Goal: Information Seeking & Learning: Learn about a topic

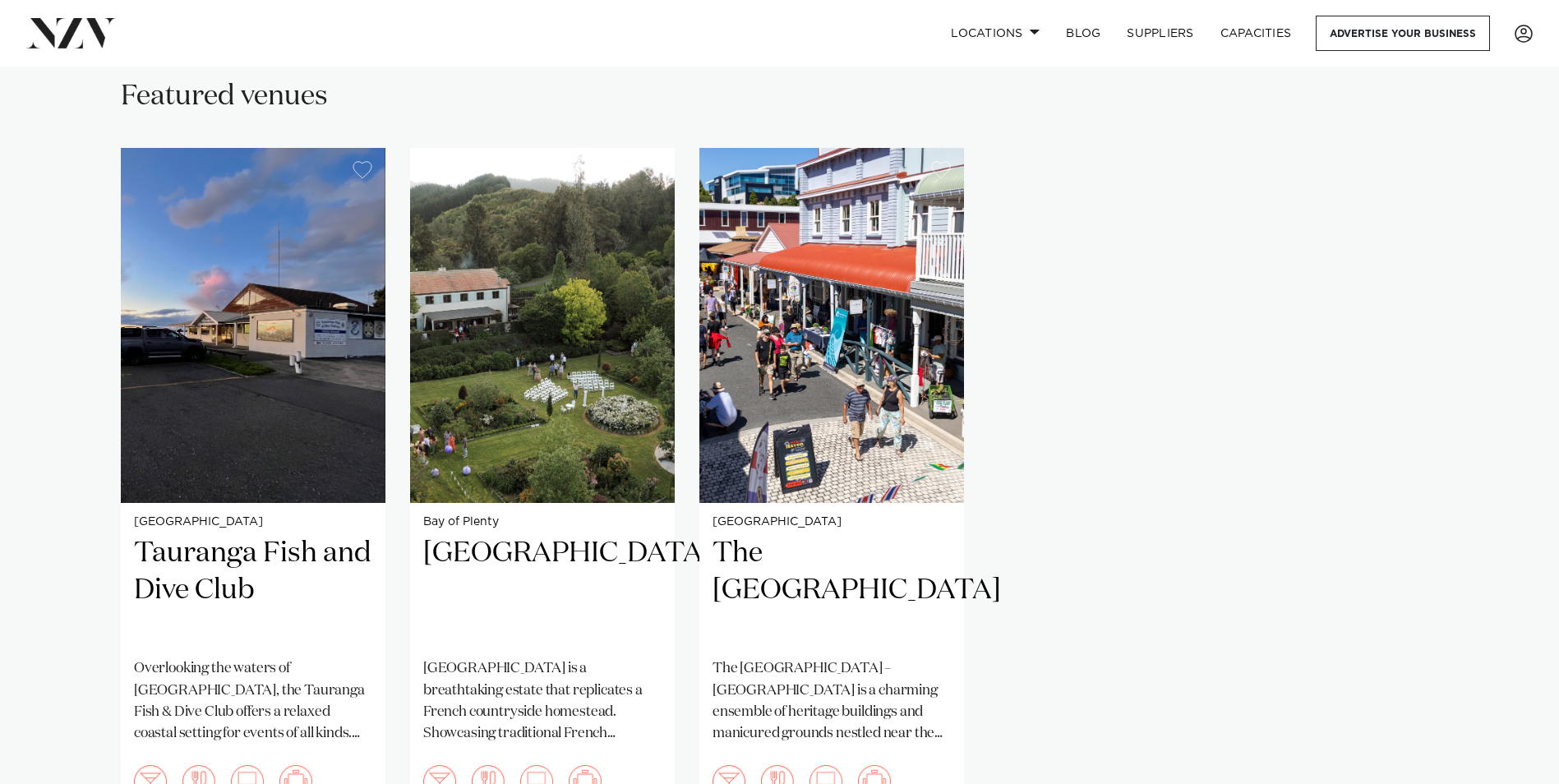
scroll to position [1151, 0]
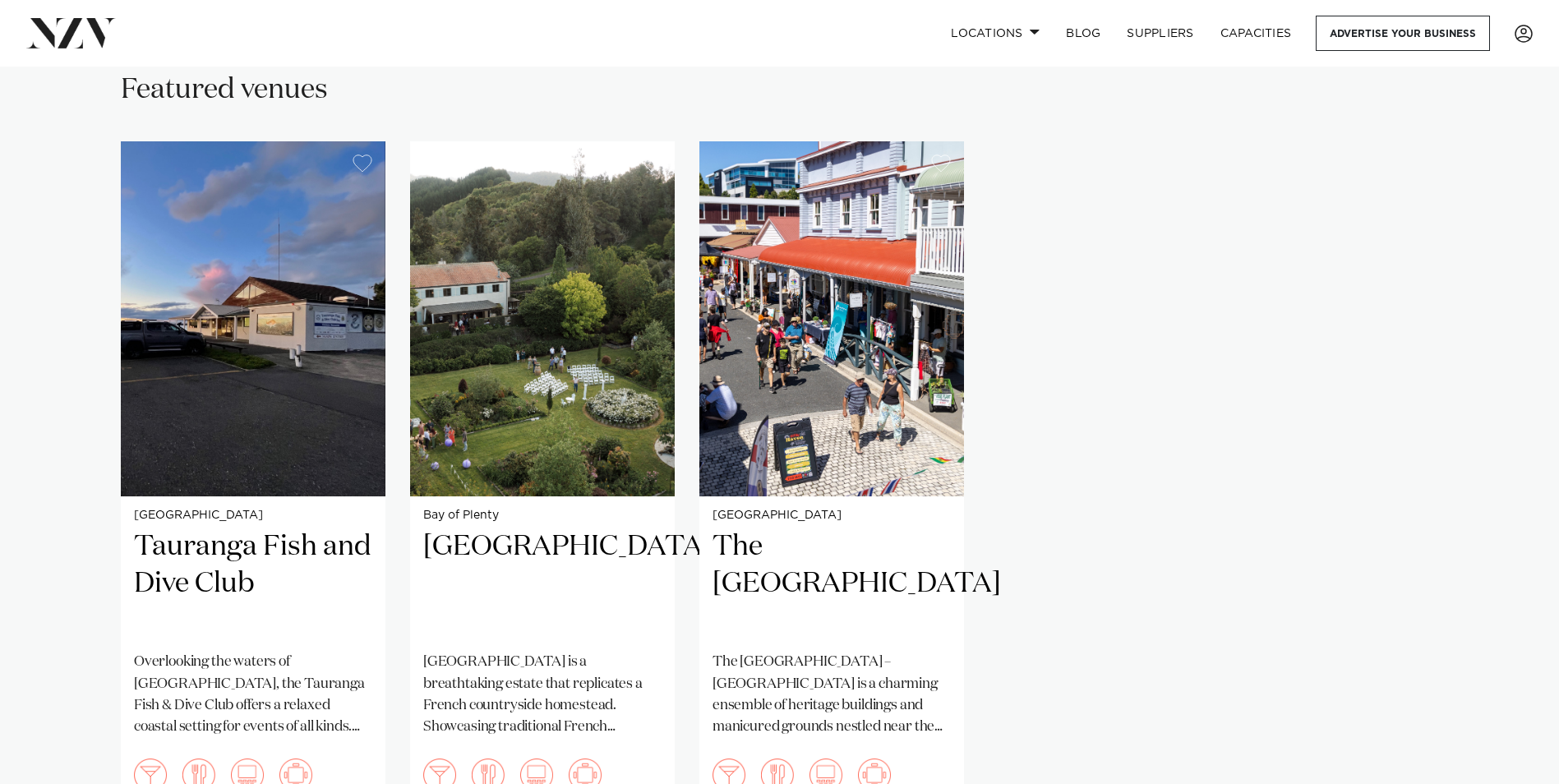
click at [1108, 615] on div "Tauranga Tauranga Fish and Dive Club Overlooking the waters of Sulphur Point Ma…" at bounding box center [779, 481] width 1317 height 680
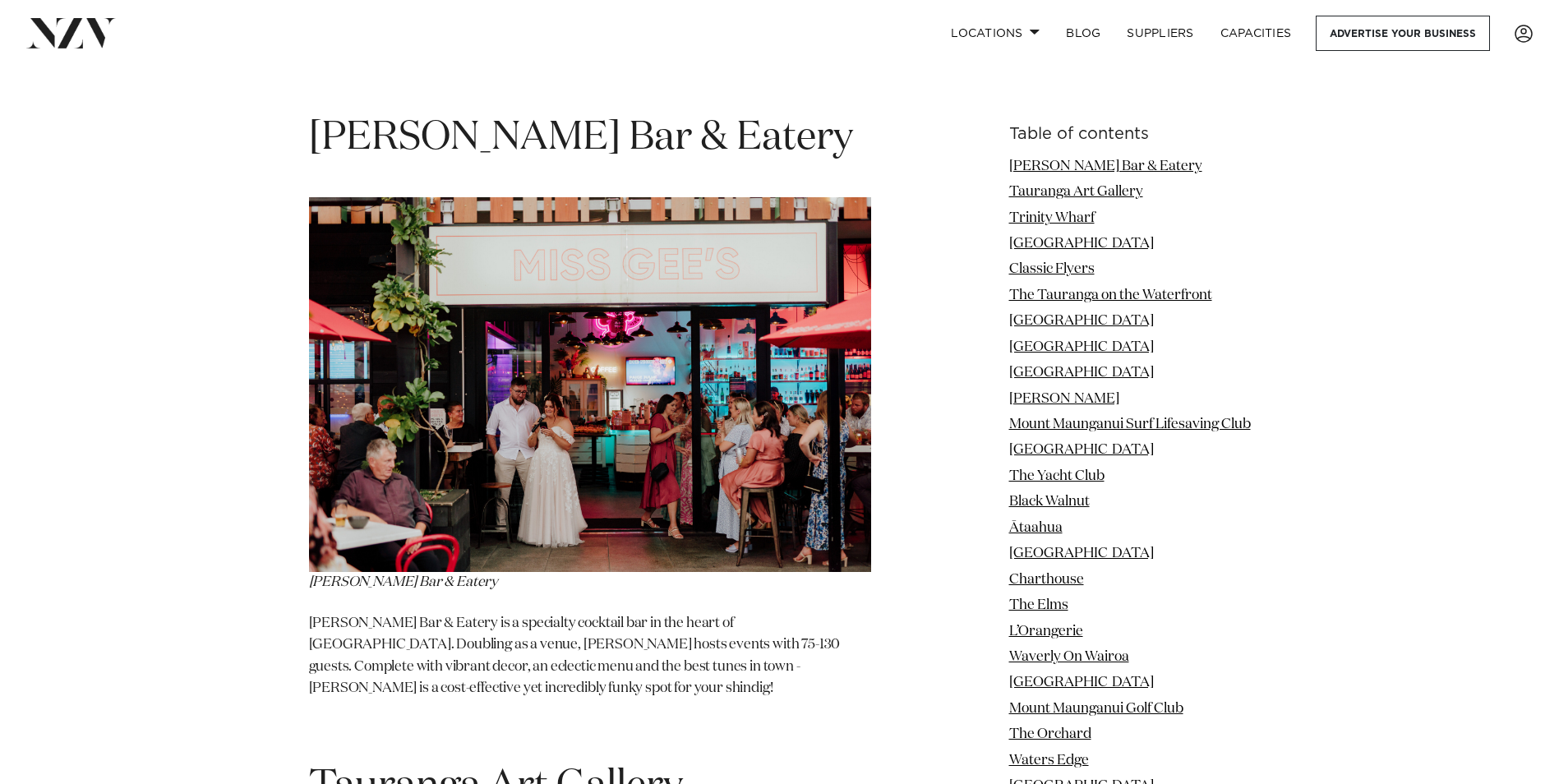
scroll to position [2055, 0]
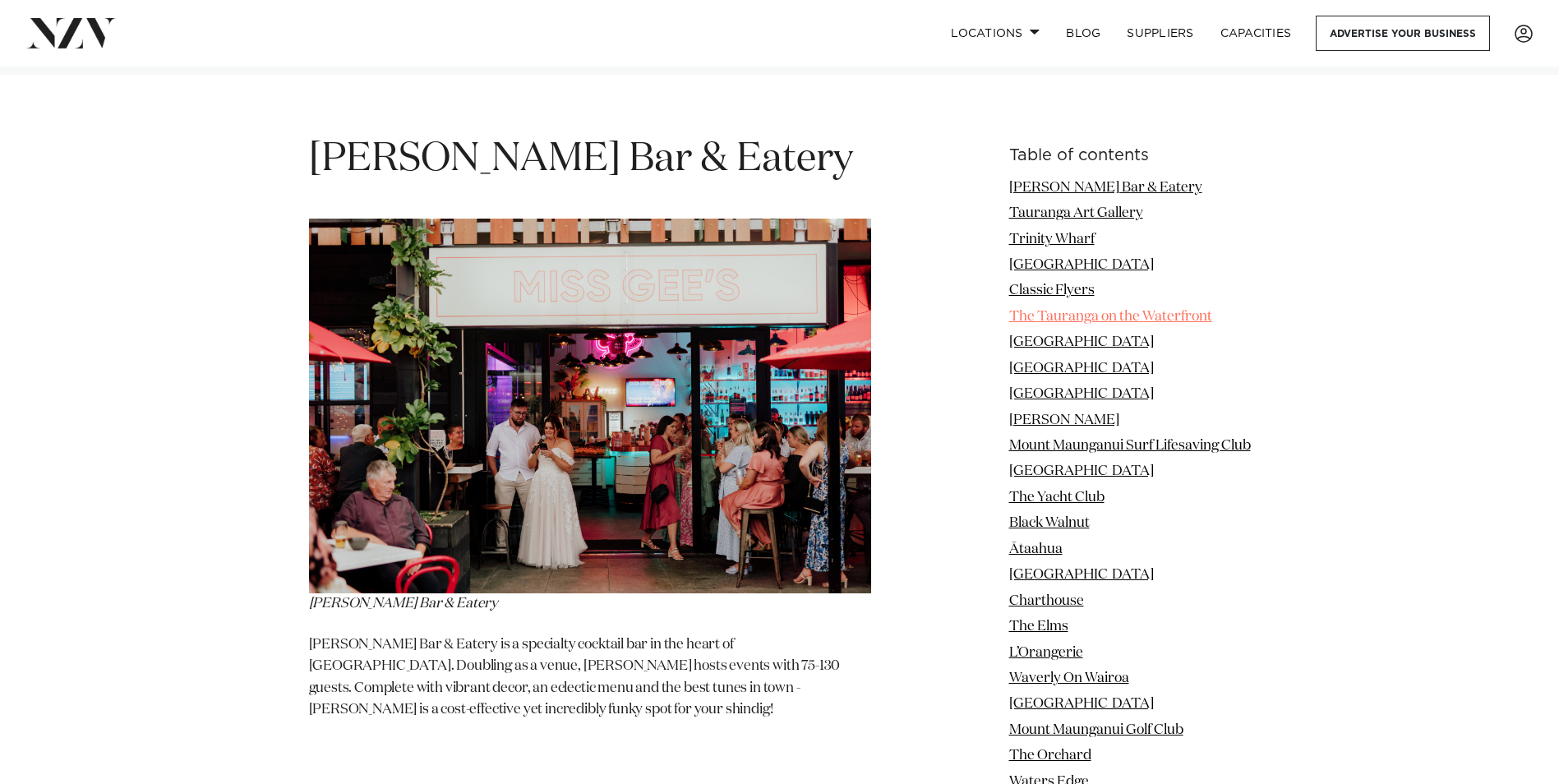
click at [1076, 310] on link "The Tauranga on the Waterfront" at bounding box center [1110, 316] width 203 height 14
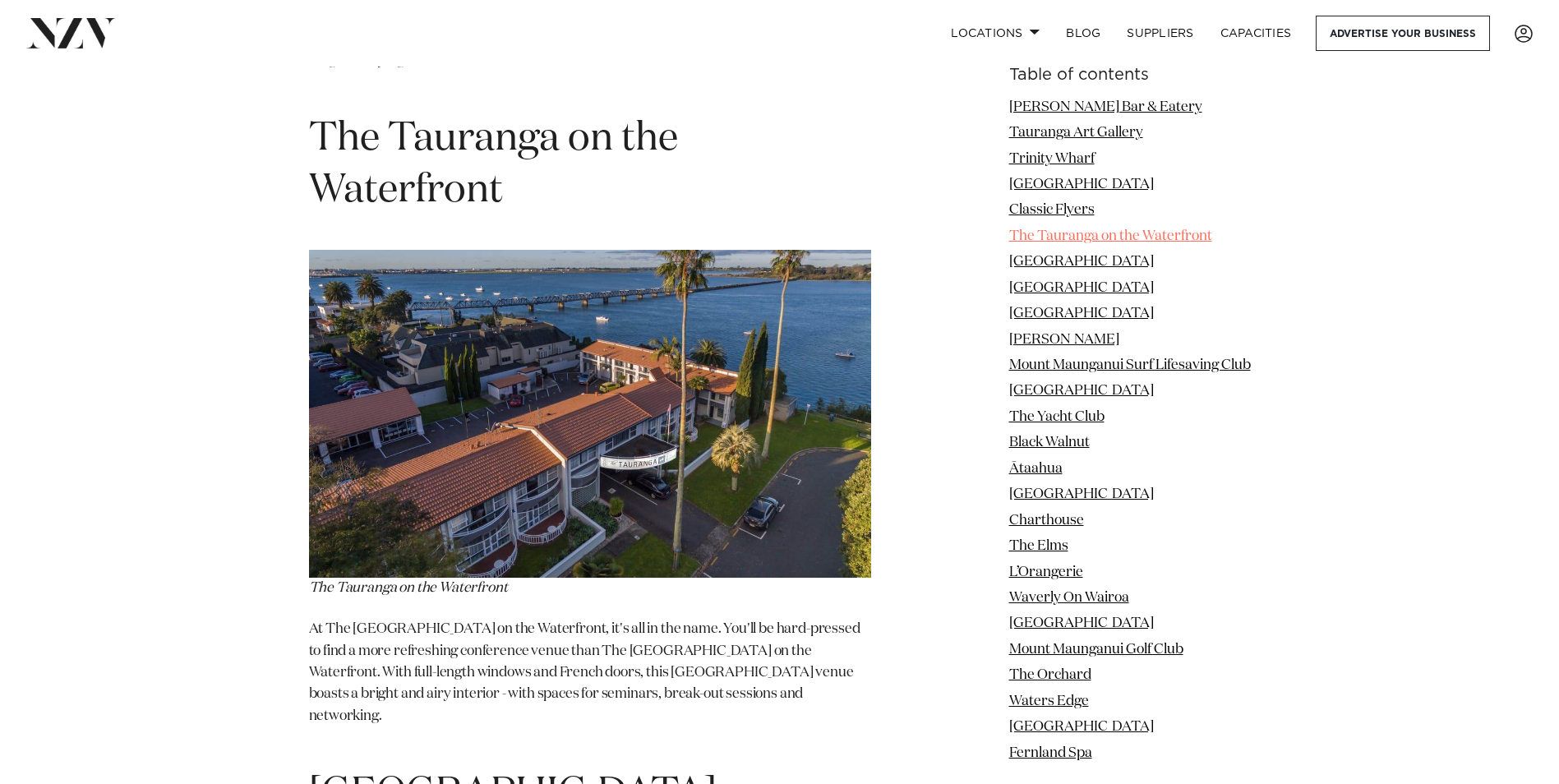
scroll to position [5266, 0]
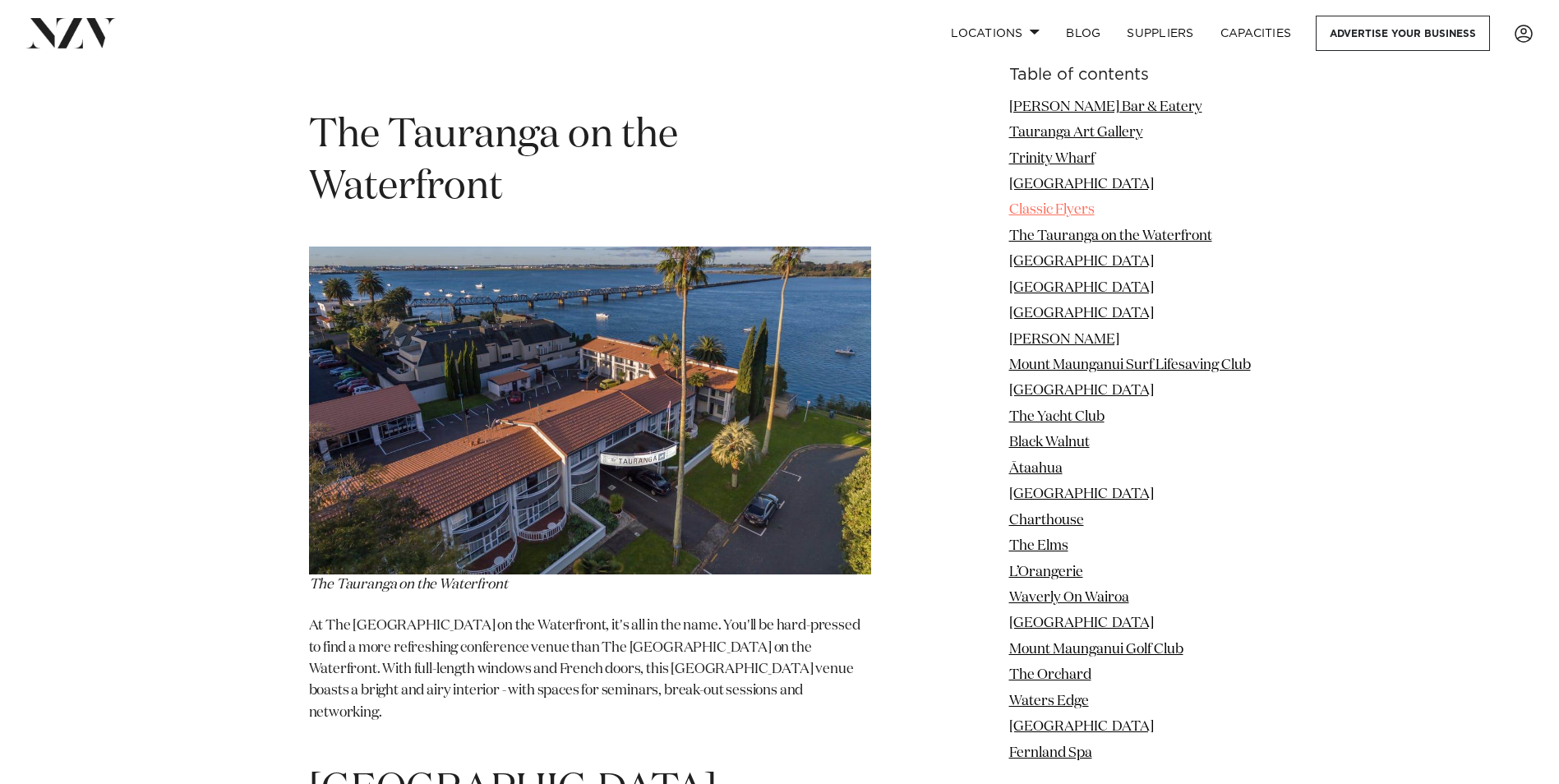
click at [1036, 209] on link "Classic Flyers" at bounding box center [1051, 210] width 85 height 14
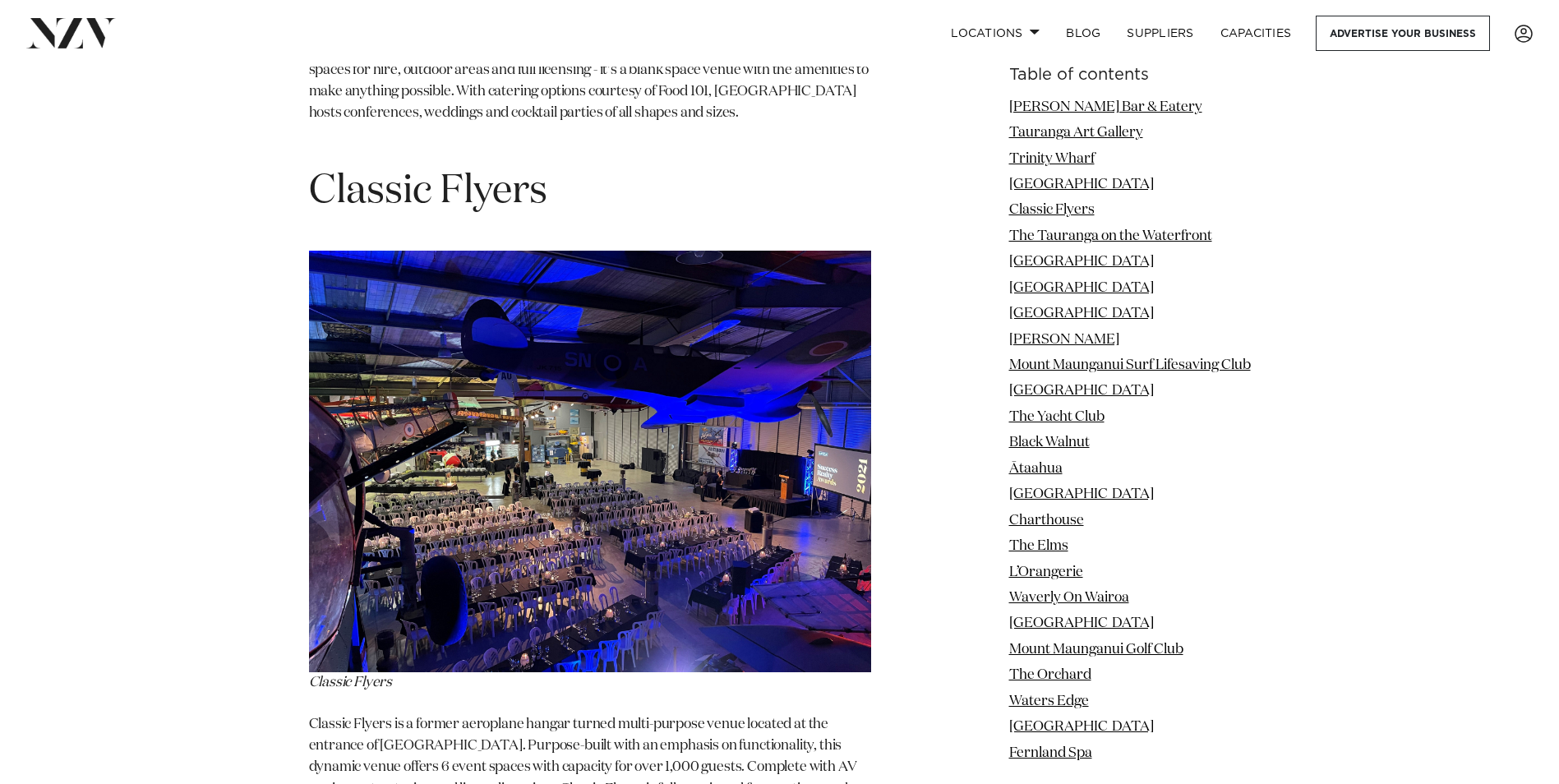
scroll to position [4466, 0]
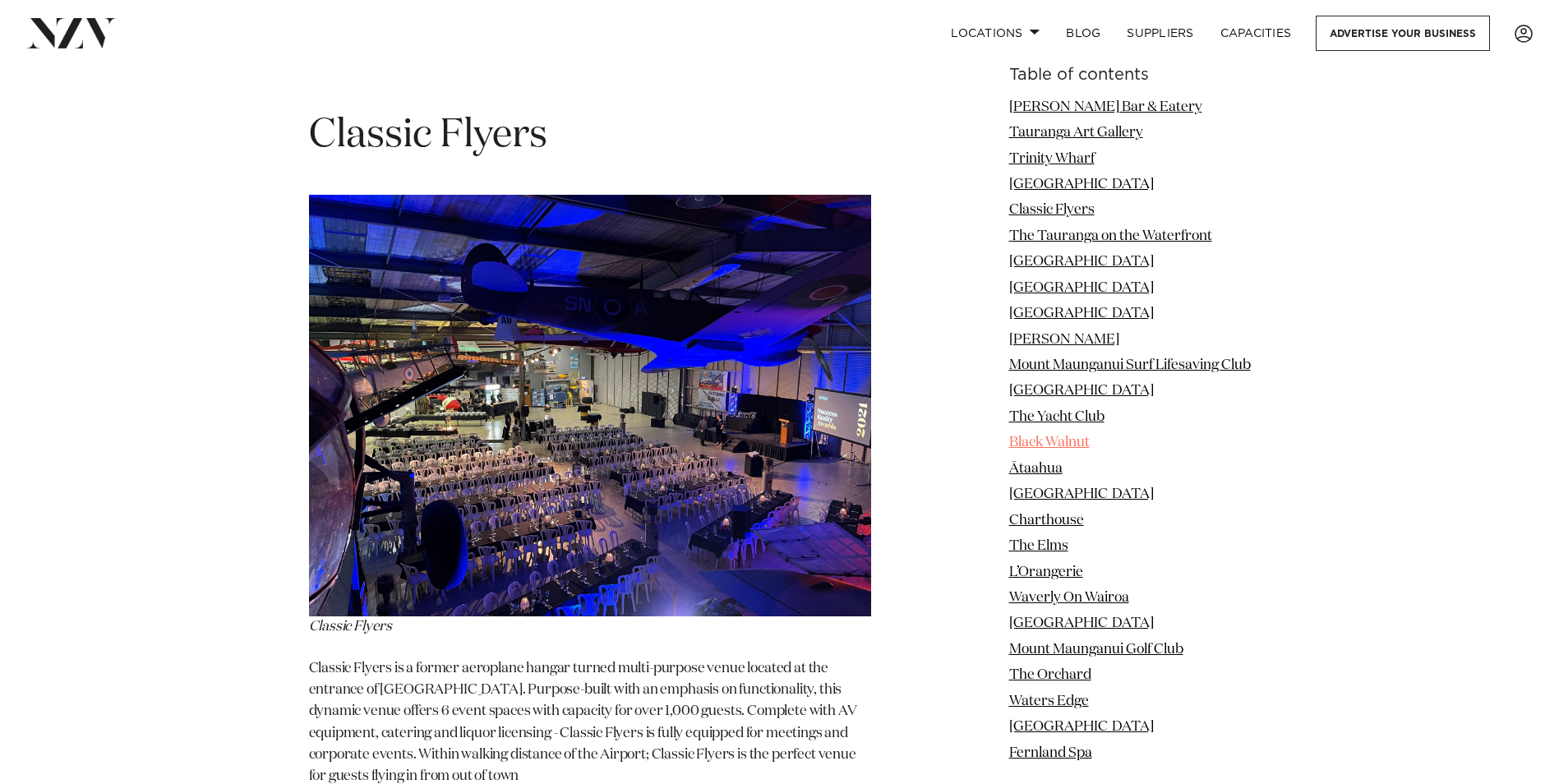
click at [1056, 449] on link "Black Walnut" at bounding box center [1049, 443] width 80 height 14
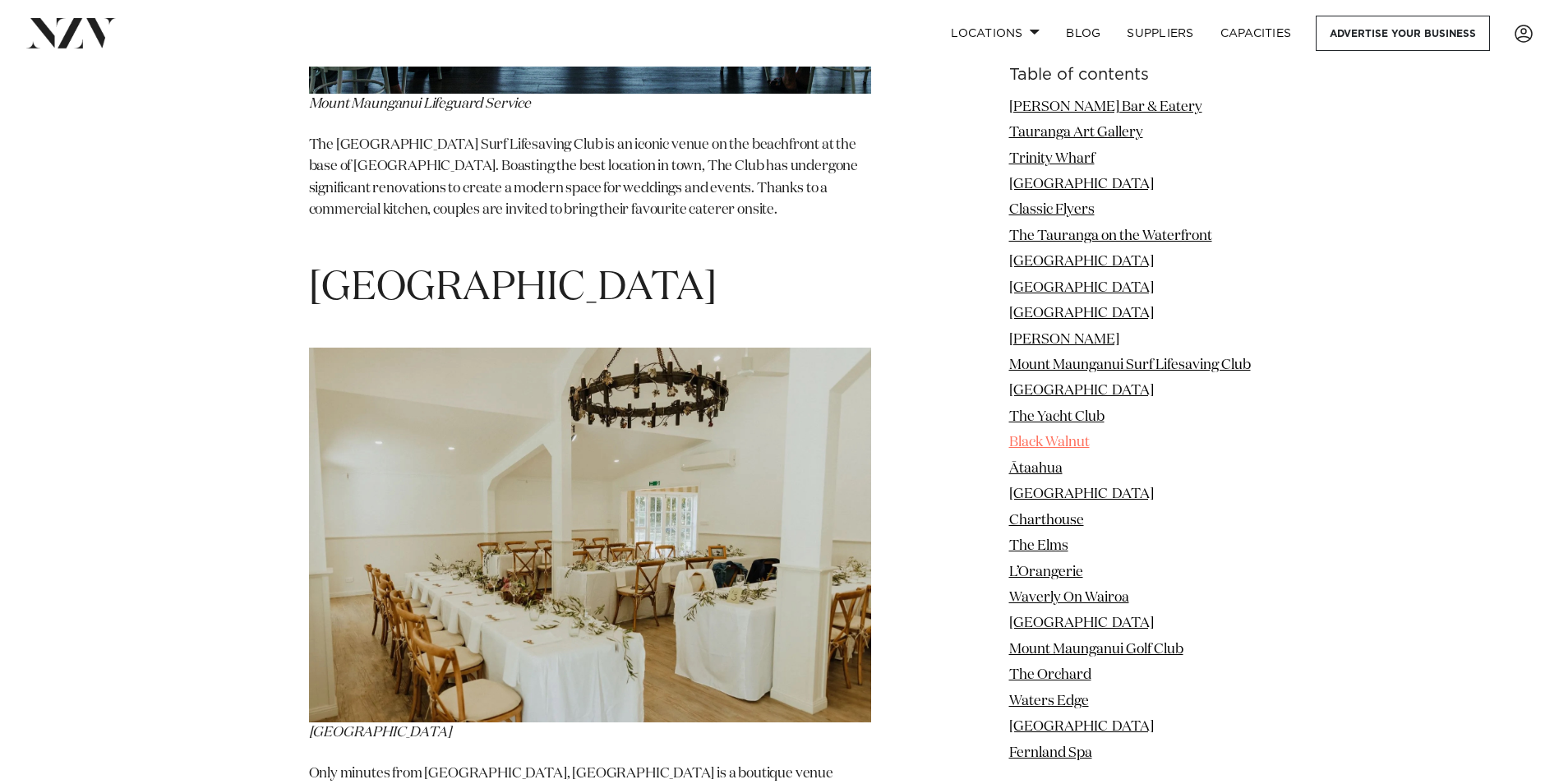
scroll to position [10281, 0]
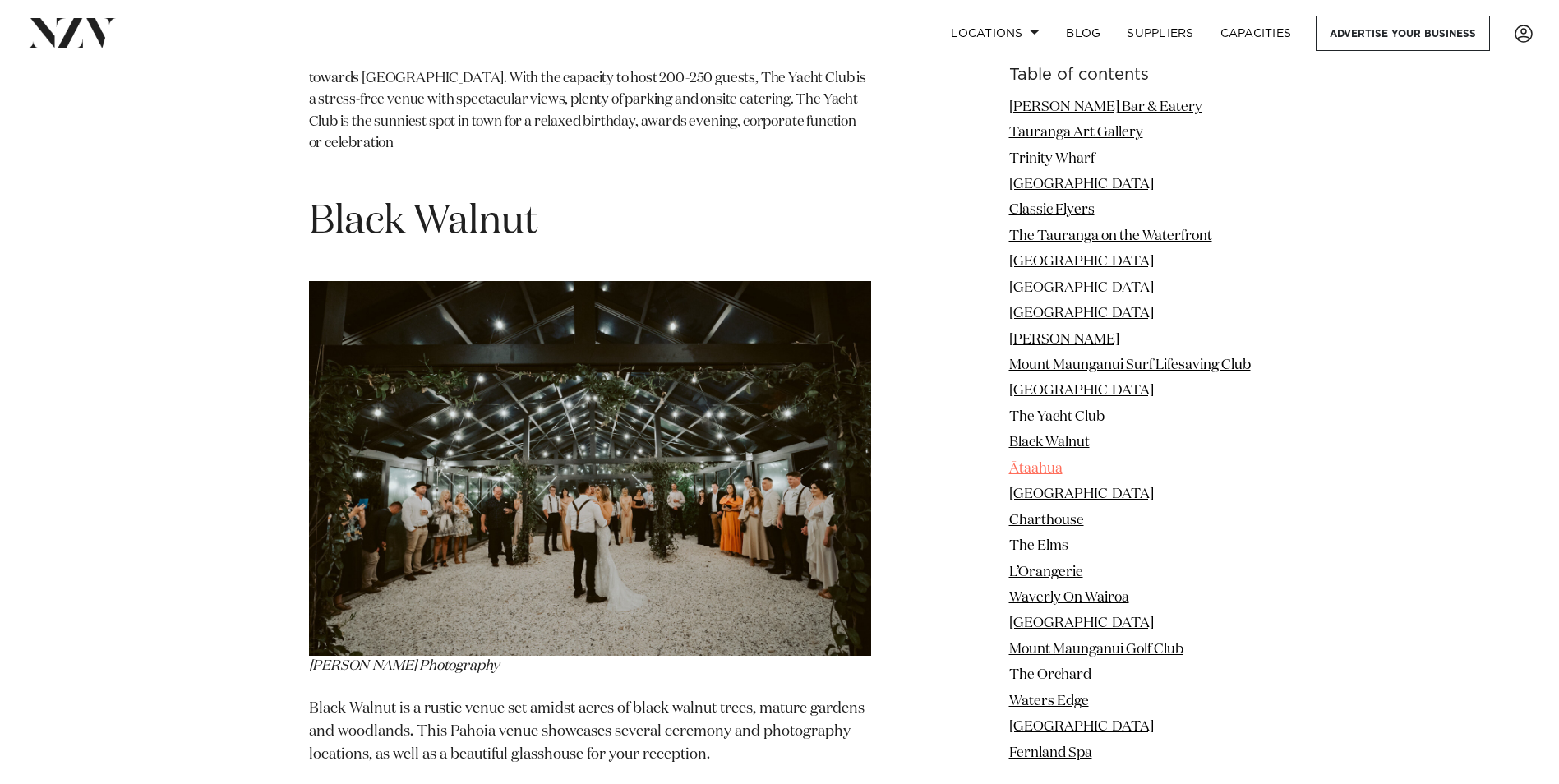
click at [1051, 475] on link "Ātaahua" at bounding box center [1036, 469] width 54 height 14
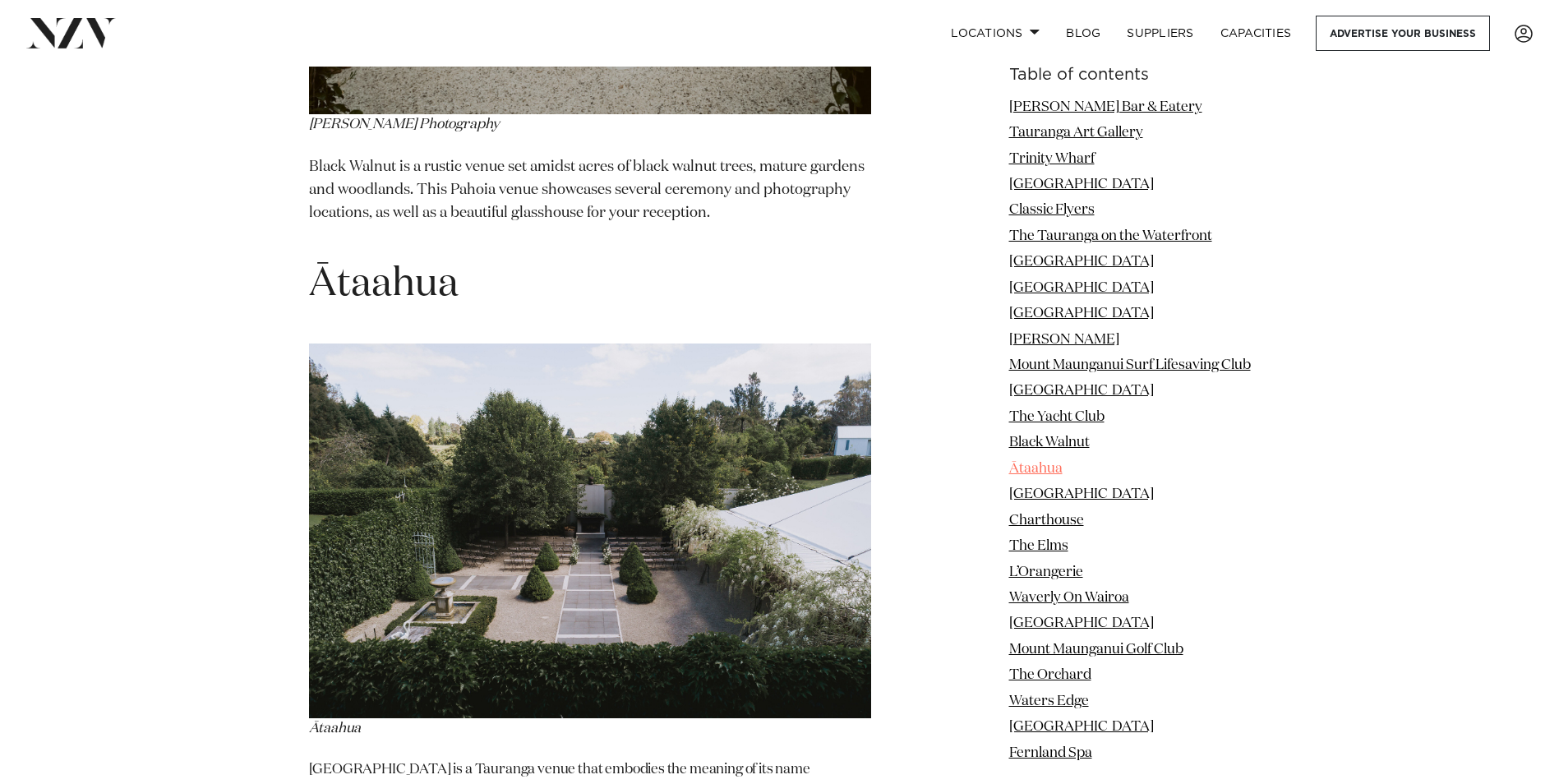
scroll to position [10885, 0]
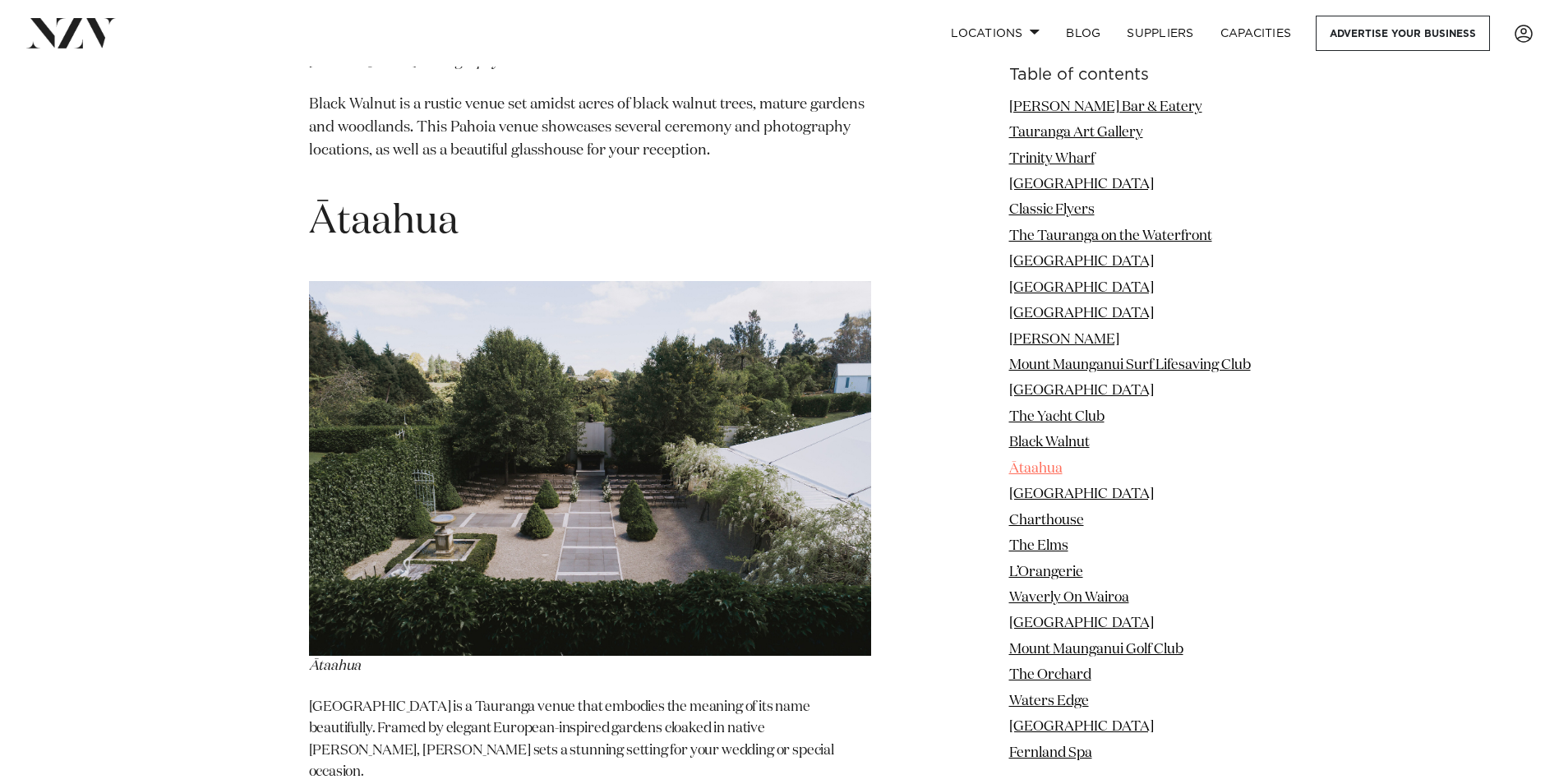
click at [1049, 474] on link "Ātaahua" at bounding box center [1036, 469] width 54 height 14
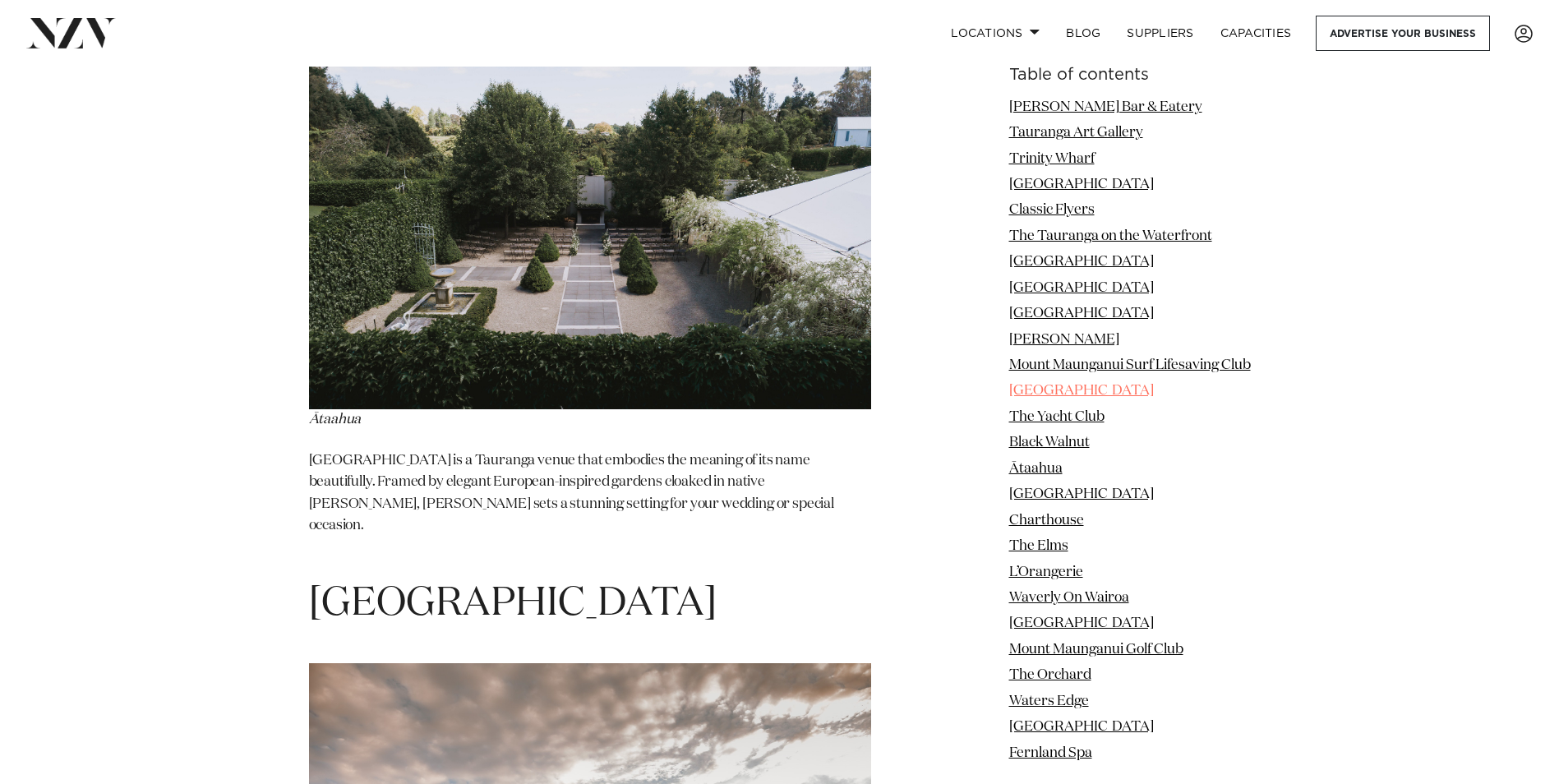
click at [1068, 394] on link "[GEOGRAPHIC_DATA]" at bounding box center [1081, 392] width 145 height 14
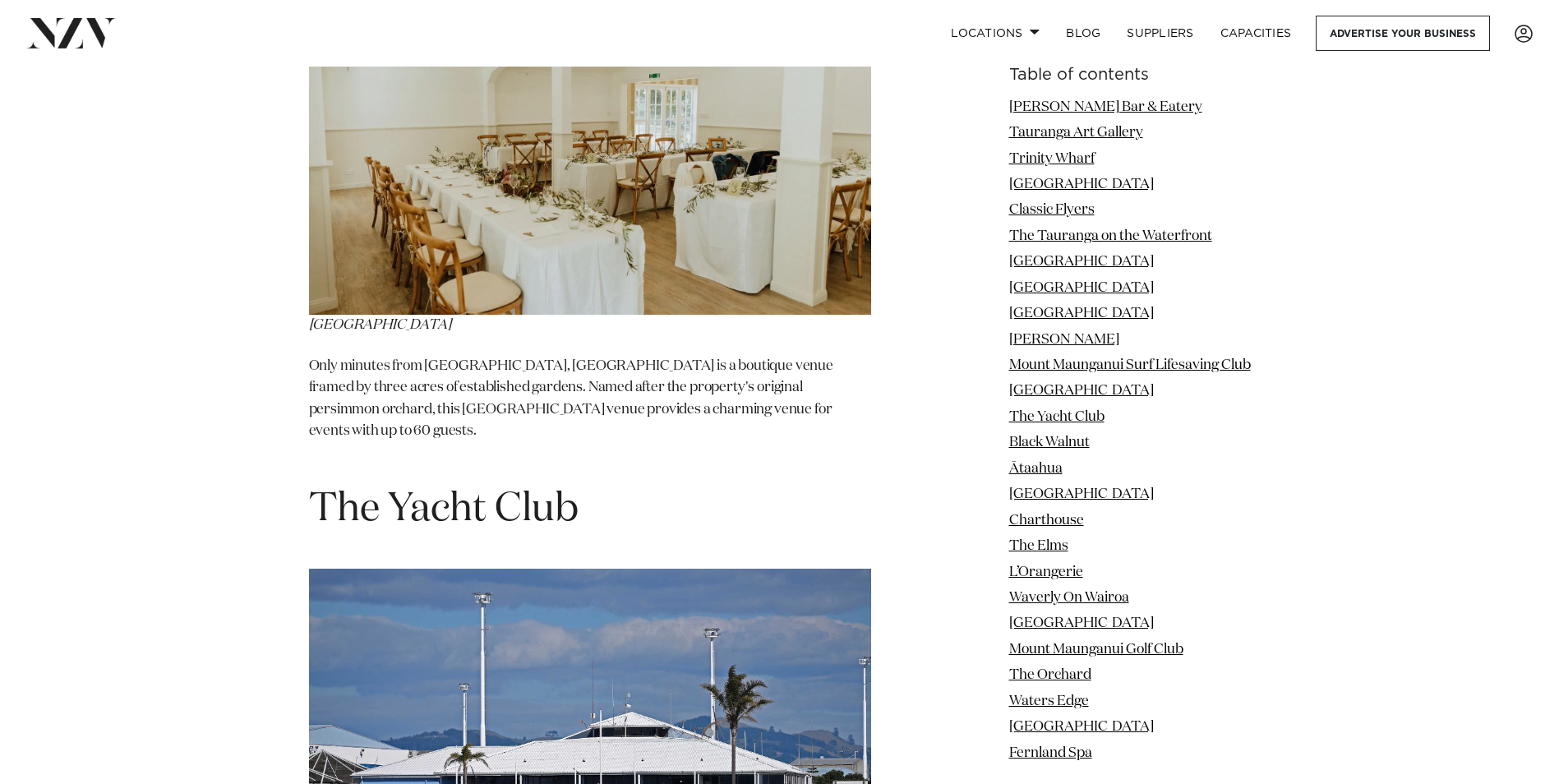
scroll to position [9369, 0]
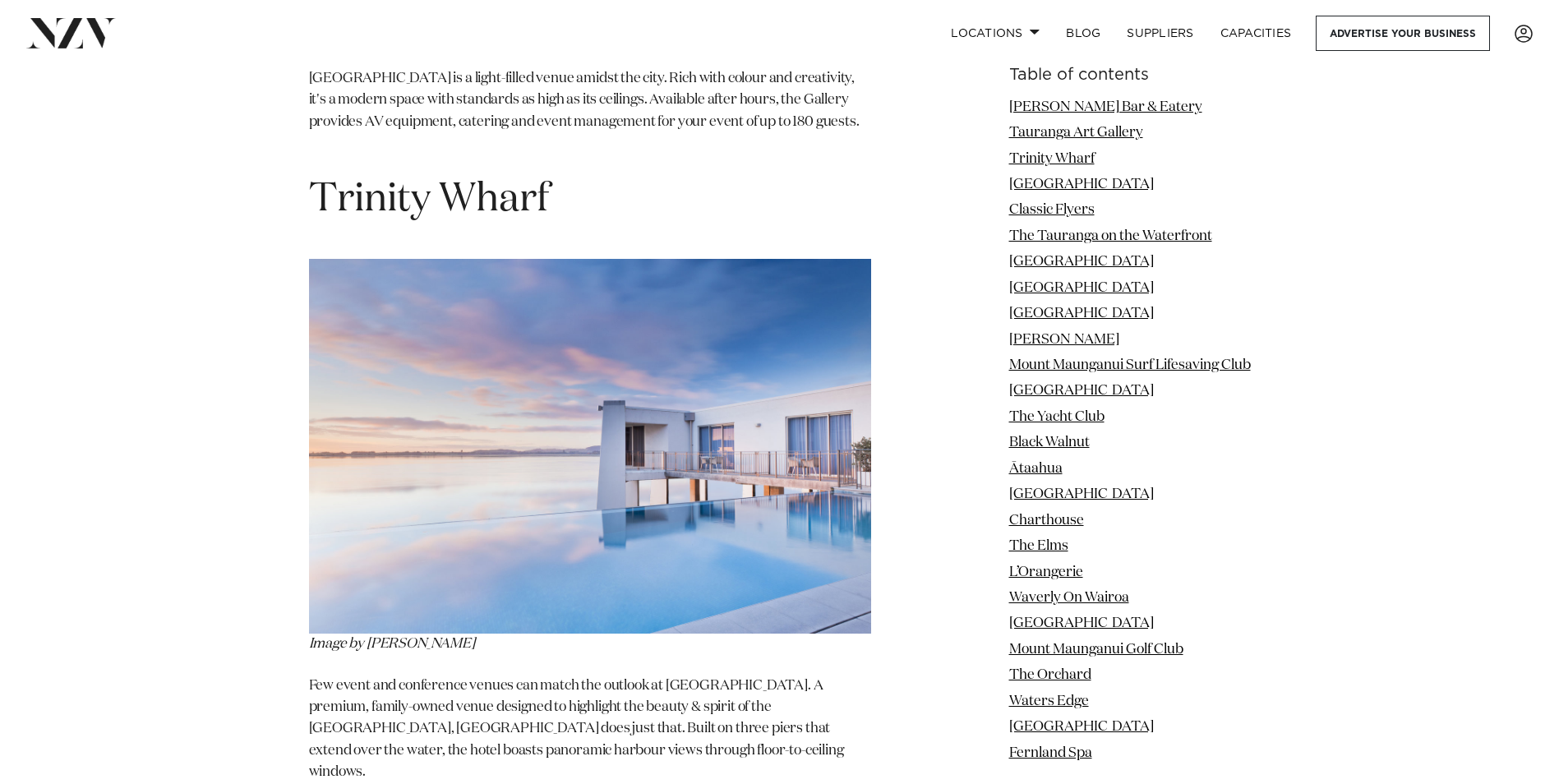
scroll to position [3369, 0]
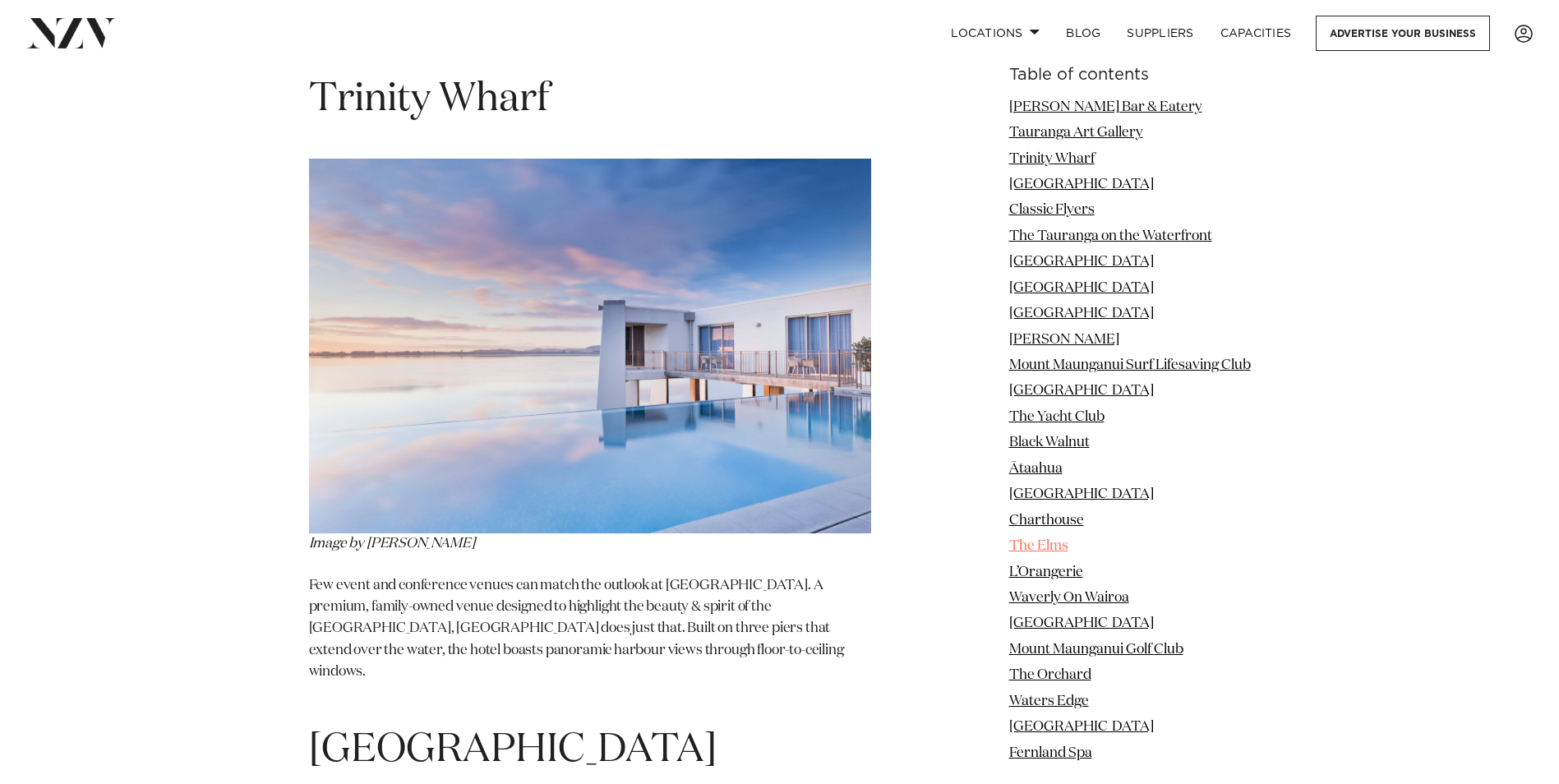
click at [1032, 543] on link "The Elms" at bounding box center [1038, 546] width 59 height 14
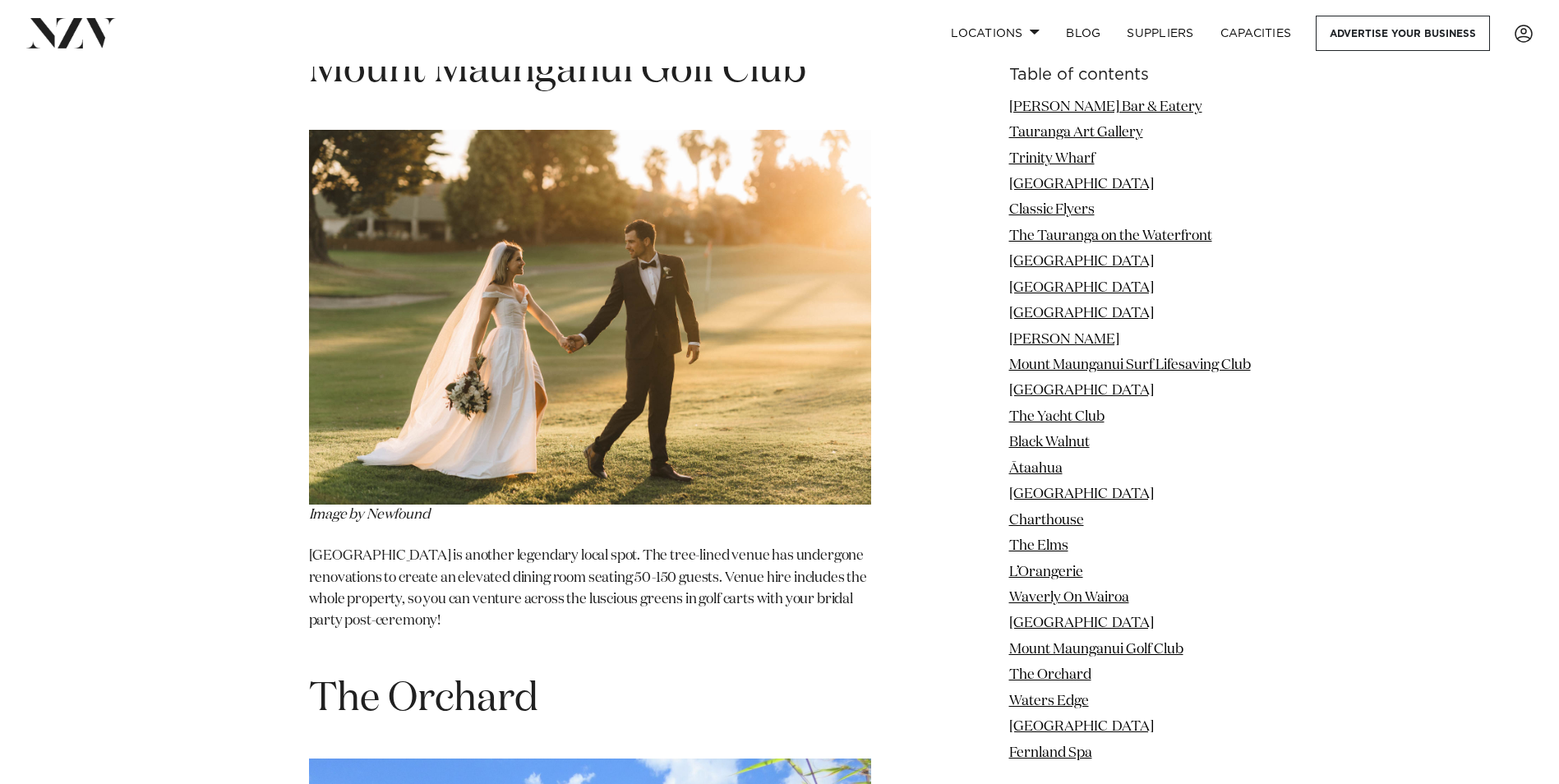
scroll to position [15459, 0]
drag, startPoint x: 481, startPoint y: 403, endPoint x: 294, endPoint y: 400, distance: 187.0
copy p "Mount Maunganui Golf Club"
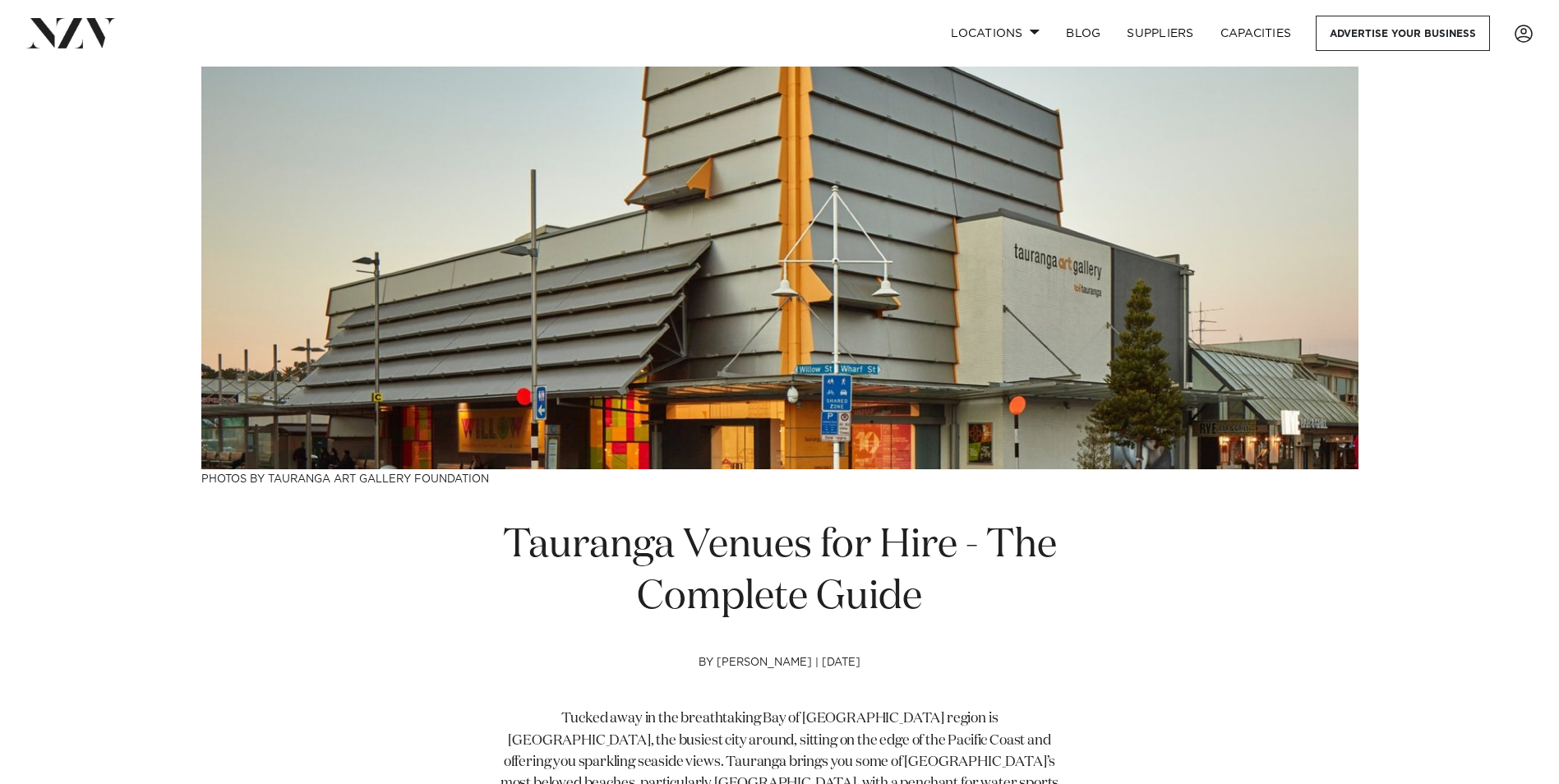
scroll to position [0, 0]
